Goal: Information Seeking & Learning: Learn about a topic

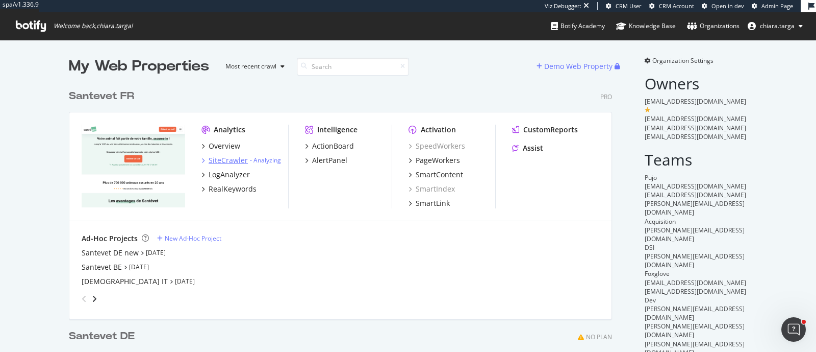
click at [213, 158] on div "SiteCrawler" at bounding box center [228, 160] width 39 height 10
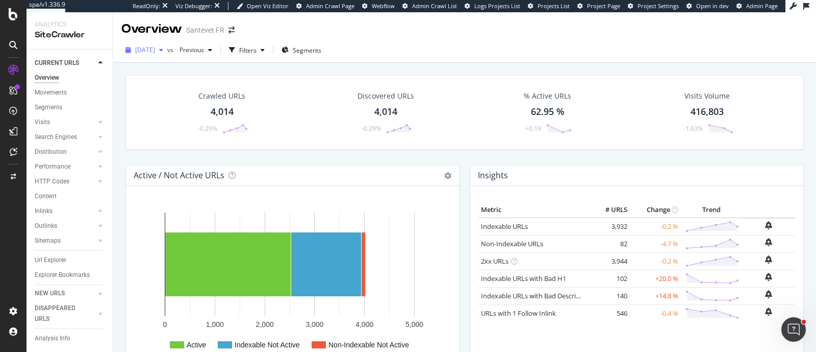
click at [155, 51] on span "[DATE]" at bounding box center [145, 49] width 20 height 9
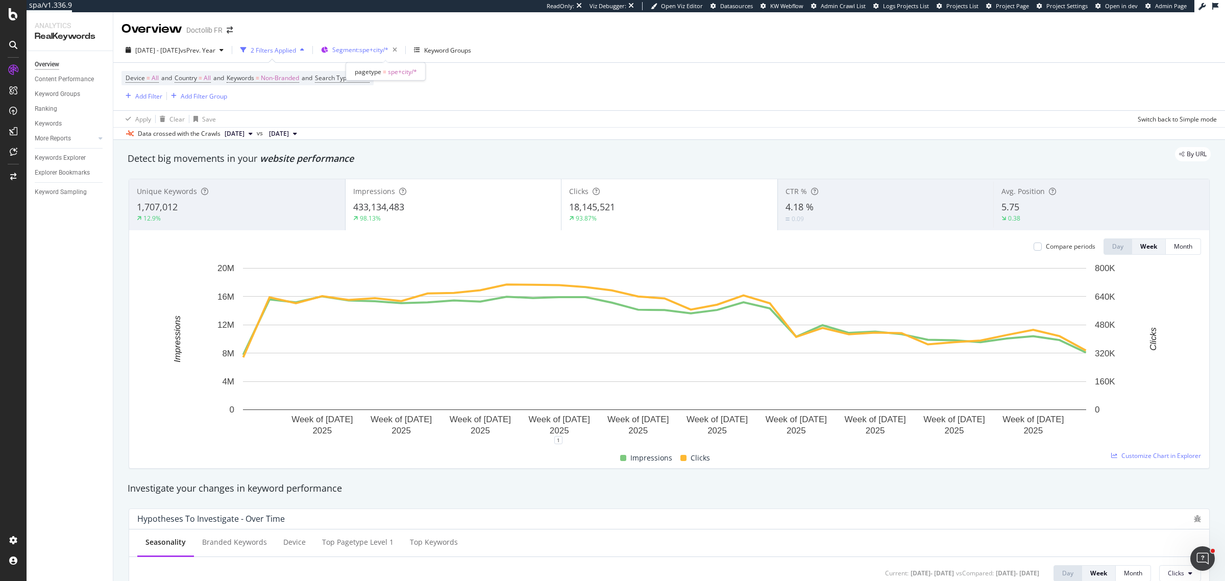
click at [367, 54] on div "Segment: spe+city/*" at bounding box center [366, 50] width 69 height 14
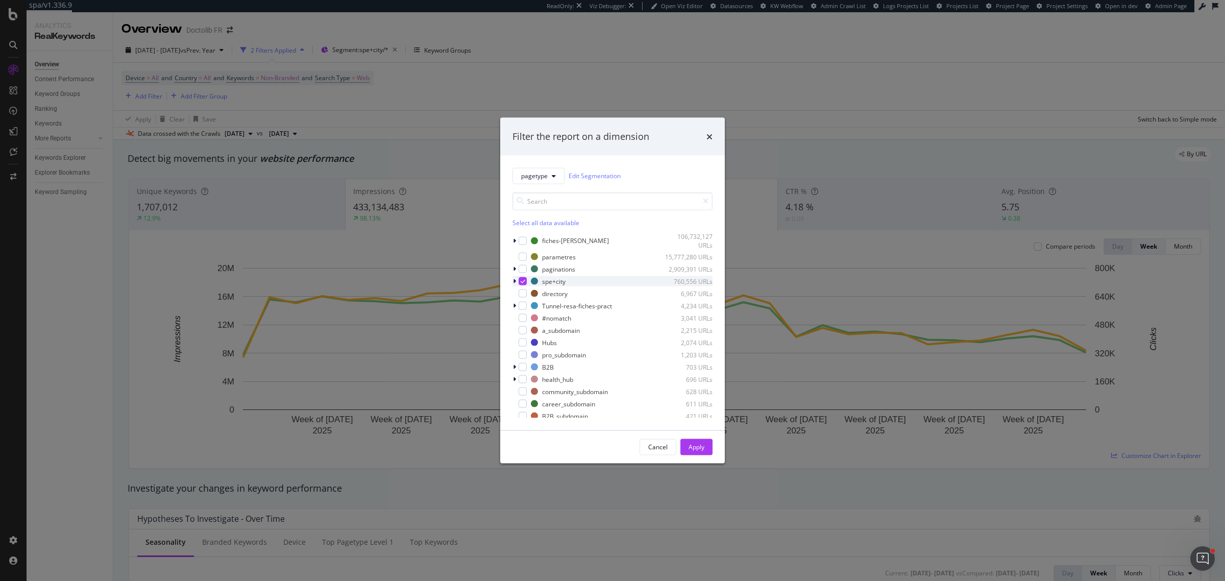
click at [520, 282] on icon "modal" at bounding box center [522, 281] width 5 height 5
click at [526, 376] on div "modal" at bounding box center [522, 379] width 8 height 8
click at [692, 440] on div "Apply" at bounding box center [696, 446] width 16 height 15
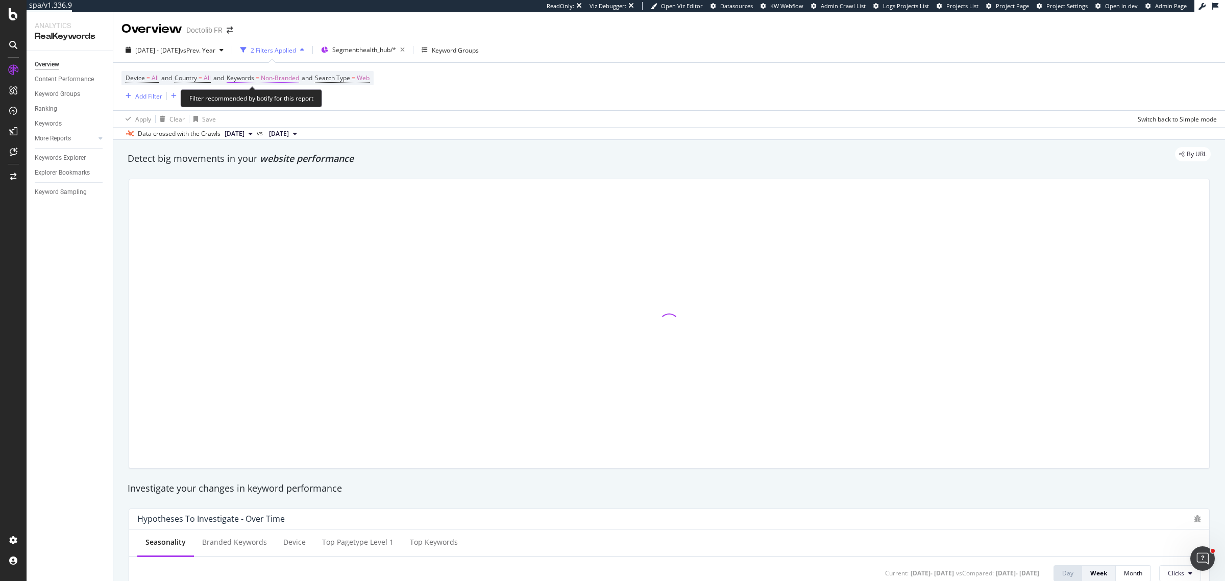
click at [269, 82] on span "Non-Branded" at bounding box center [280, 78] width 38 height 14
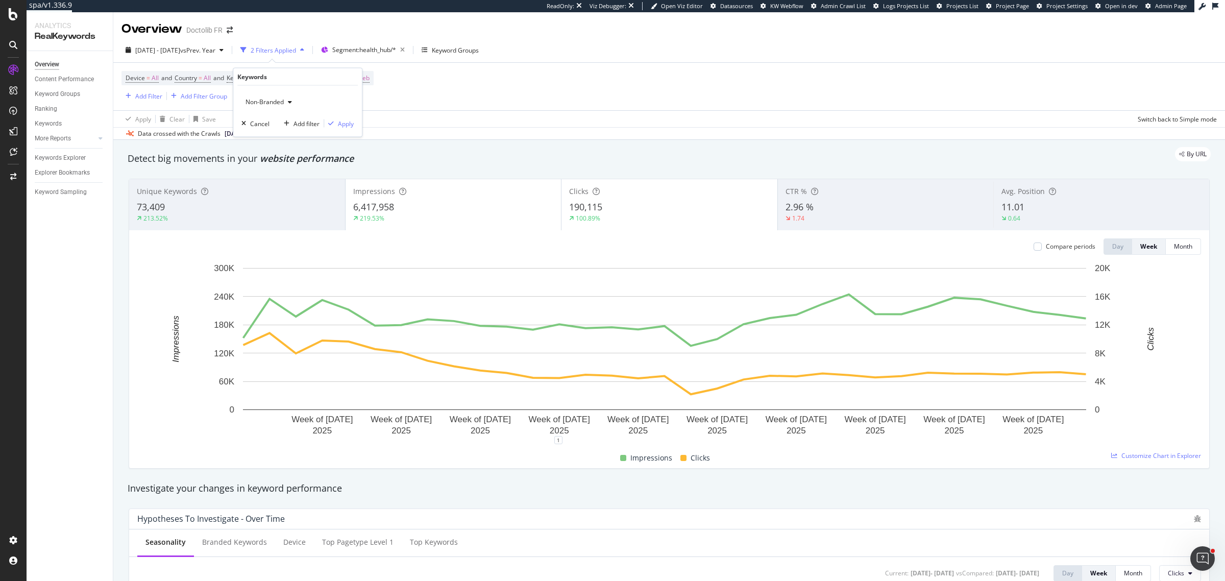
click at [527, 162] on div "Detect big movements in your website performance" at bounding box center [669, 158] width 1083 height 13
click at [263, 72] on span "Device = All and Country = All and Keywords = Non-Branded and Search Type = Web" at bounding box center [248, 78] width 244 height 14
click at [259, 78] on span "=" at bounding box center [258, 77] width 4 height 9
click at [264, 101] on span "Non-Branded" at bounding box center [262, 101] width 42 height 9
click at [269, 174] on div "All" at bounding box center [302, 181] width 120 height 15
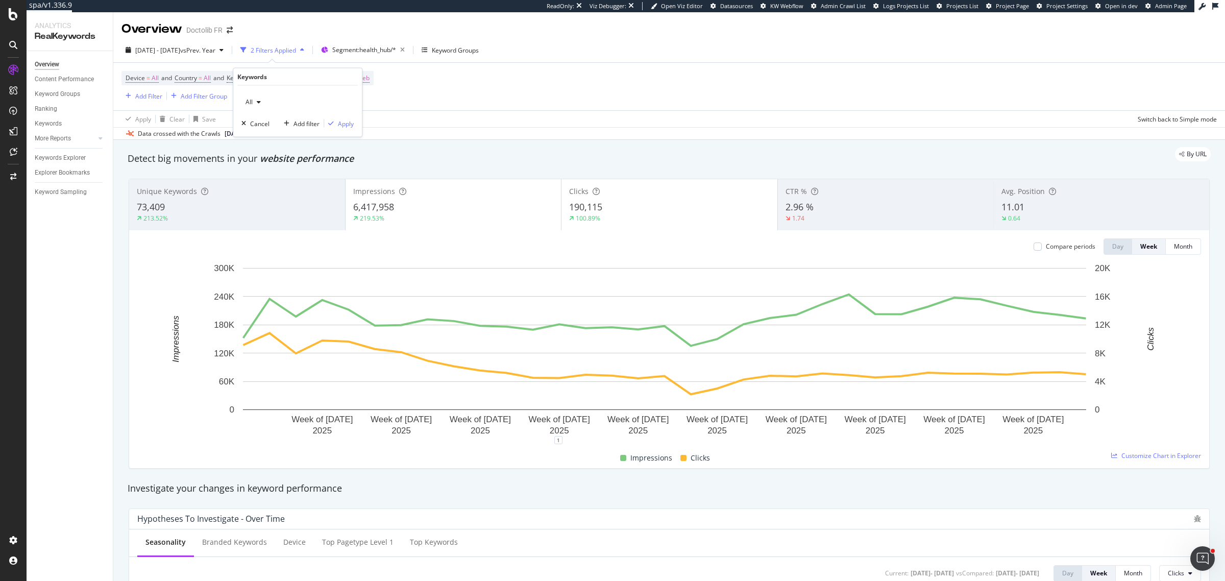
click at [254, 100] on div "button" at bounding box center [259, 102] width 12 height 6
click at [266, 134] on span "Branded" at bounding box center [303, 137] width 104 height 9
click at [343, 126] on div "Apply" at bounding box center [346, 123] width 16 height 9
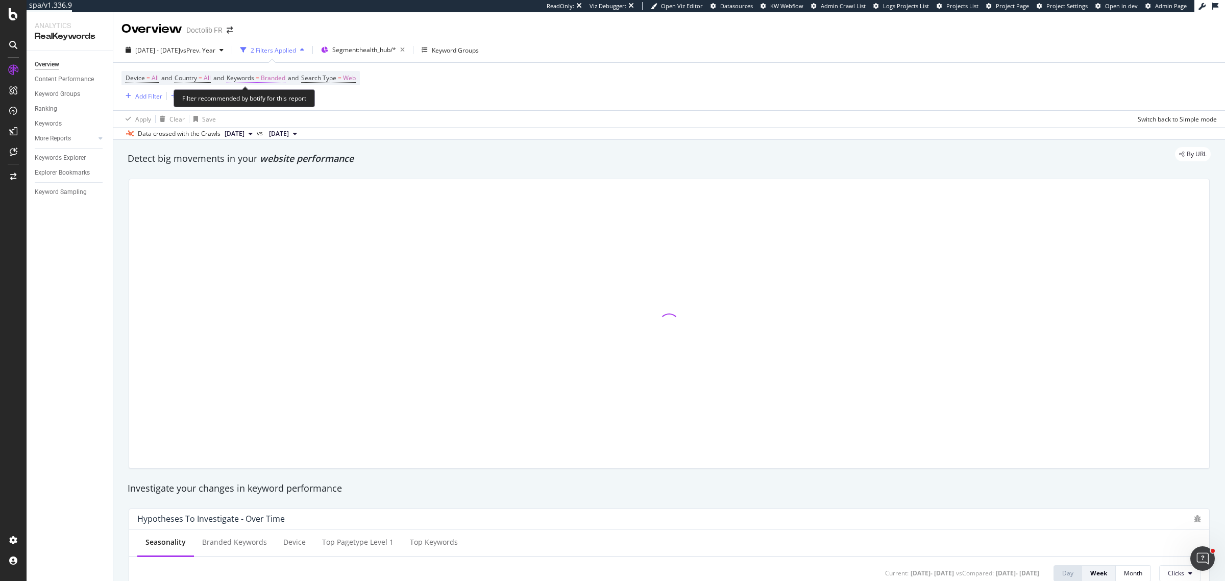
click at [280, 78] on span "Branded" at bounding box center [273, 78] width 24 height 14
click at [264, 106] on div "Branded" at bounding box center [261, 101] width 41 height 15
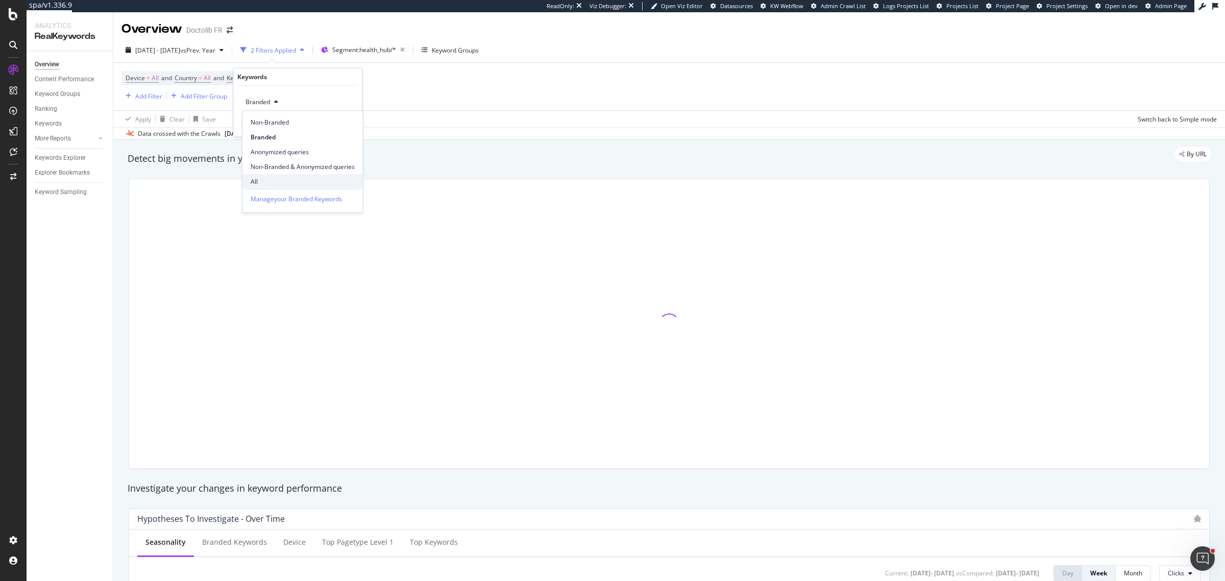
click at [282, 179] on span "All" at bounding box center [303, 181] width 104 height 9
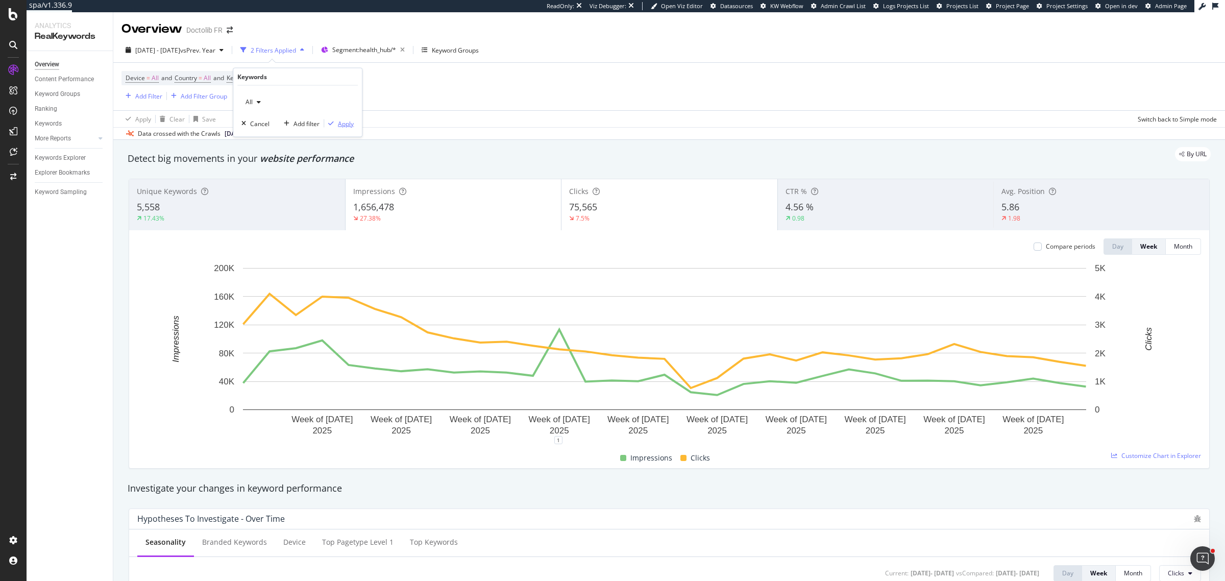
click at [340, 119] on div "Apply" at bounding box center [346, 123] width 16 height 9
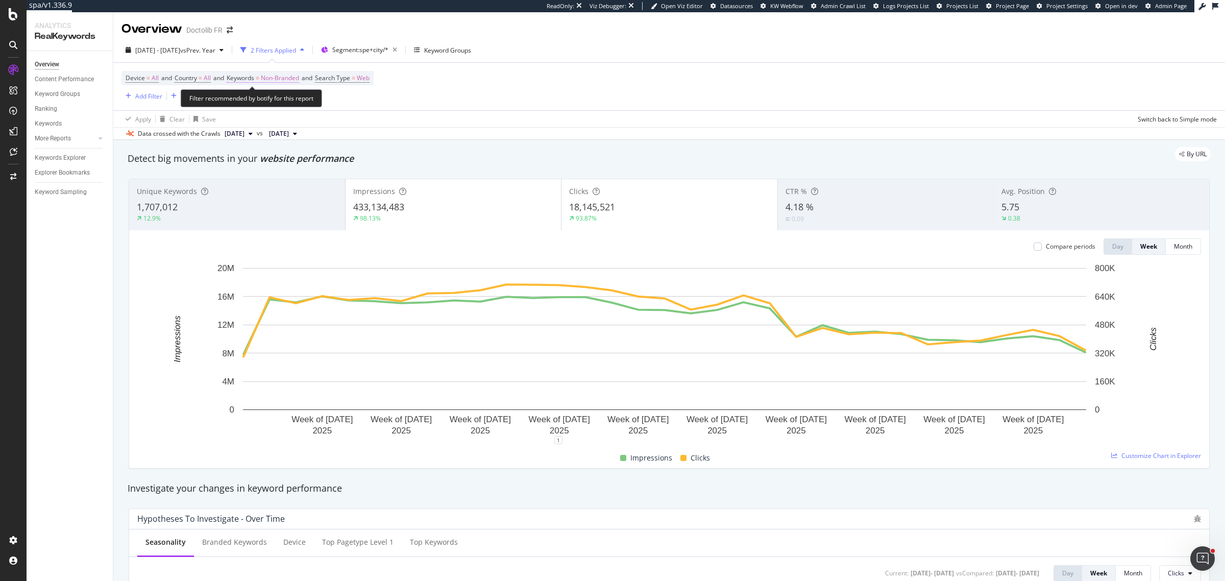
click at [276, 79] on span "Non-Branded" at bounding box center [280, 78] width 38 height 14
click at [279, 108] on div "Non-Branded" at bounding box center [268, 101] width 55 height 15
click at [264, 176] on div "All" at bounding box center [302, 181] width 120 height 15
click at [345, 123] on div "Apply" at bounding box center [346, 123] width 16 height 9
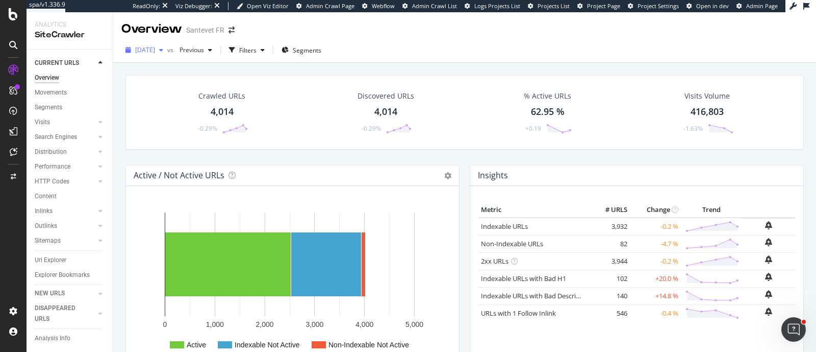
click at [163, 42] on button "[DATE]" at bounding box center [144, 50] width 46 height 16
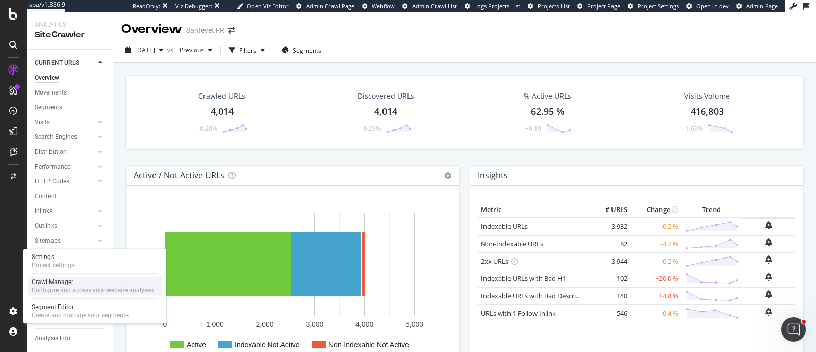
click at [82, 294] on div "Crawl Manager Configure and access your website analyses" at bounding box center [95, 286] width 135 height 18
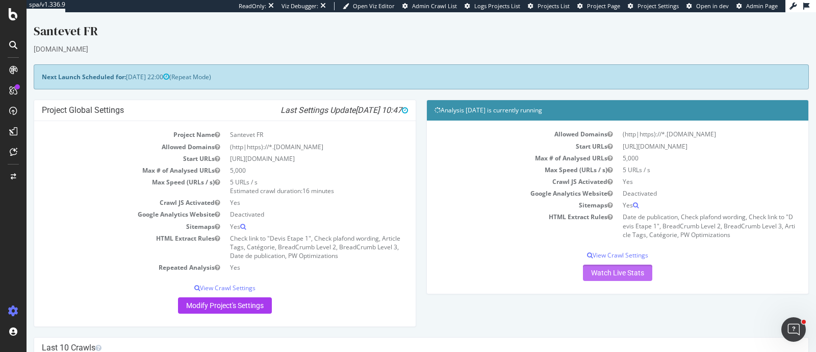
click at [622, 271] on link "Watch Live Stats" at bounding box center [617, 272] width 69 height 16
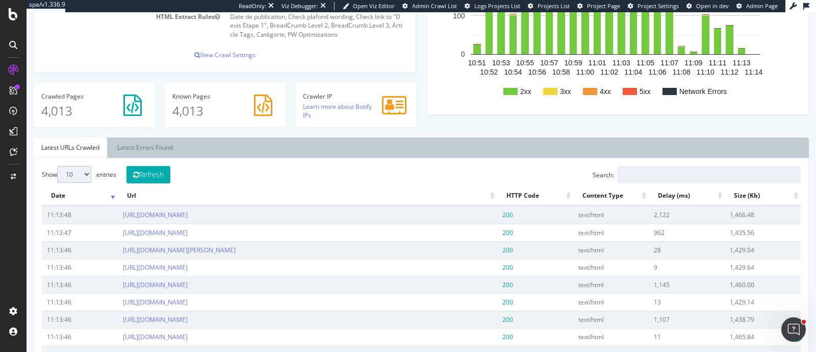
scroll to position [191, 0]
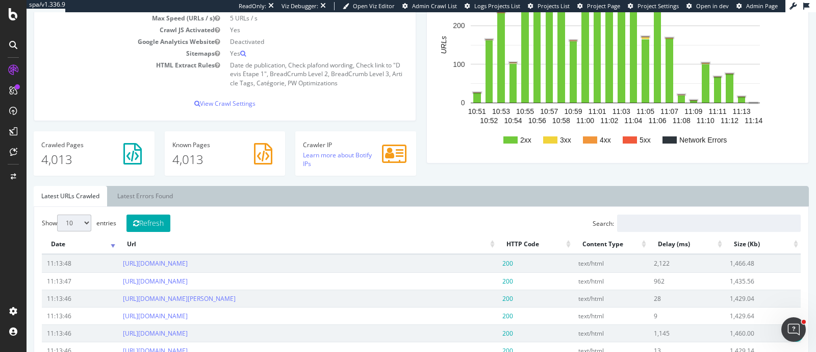
click at [585, 139] on rect "A chart." at bounding box center [590, 139] width 14 height 7
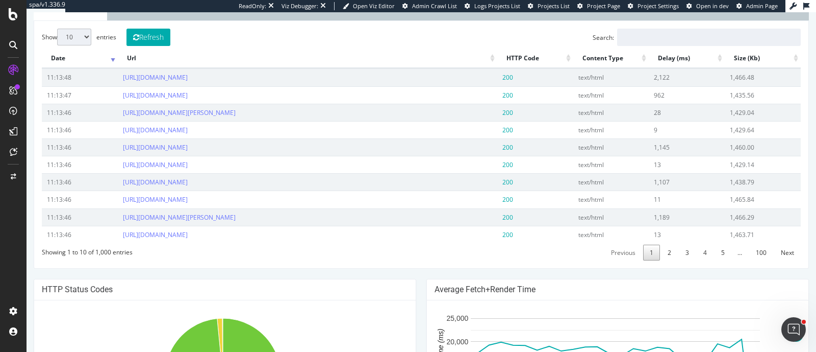
scroll to position [383, 0]
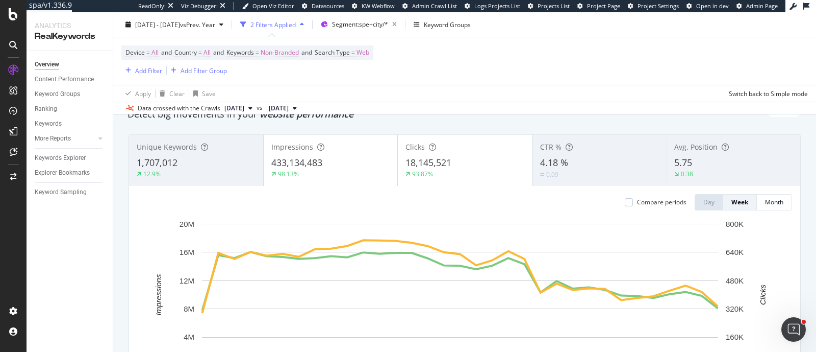
scroll to position [63, 0]
